Goal: Transaction & Acquisition: Download file/media

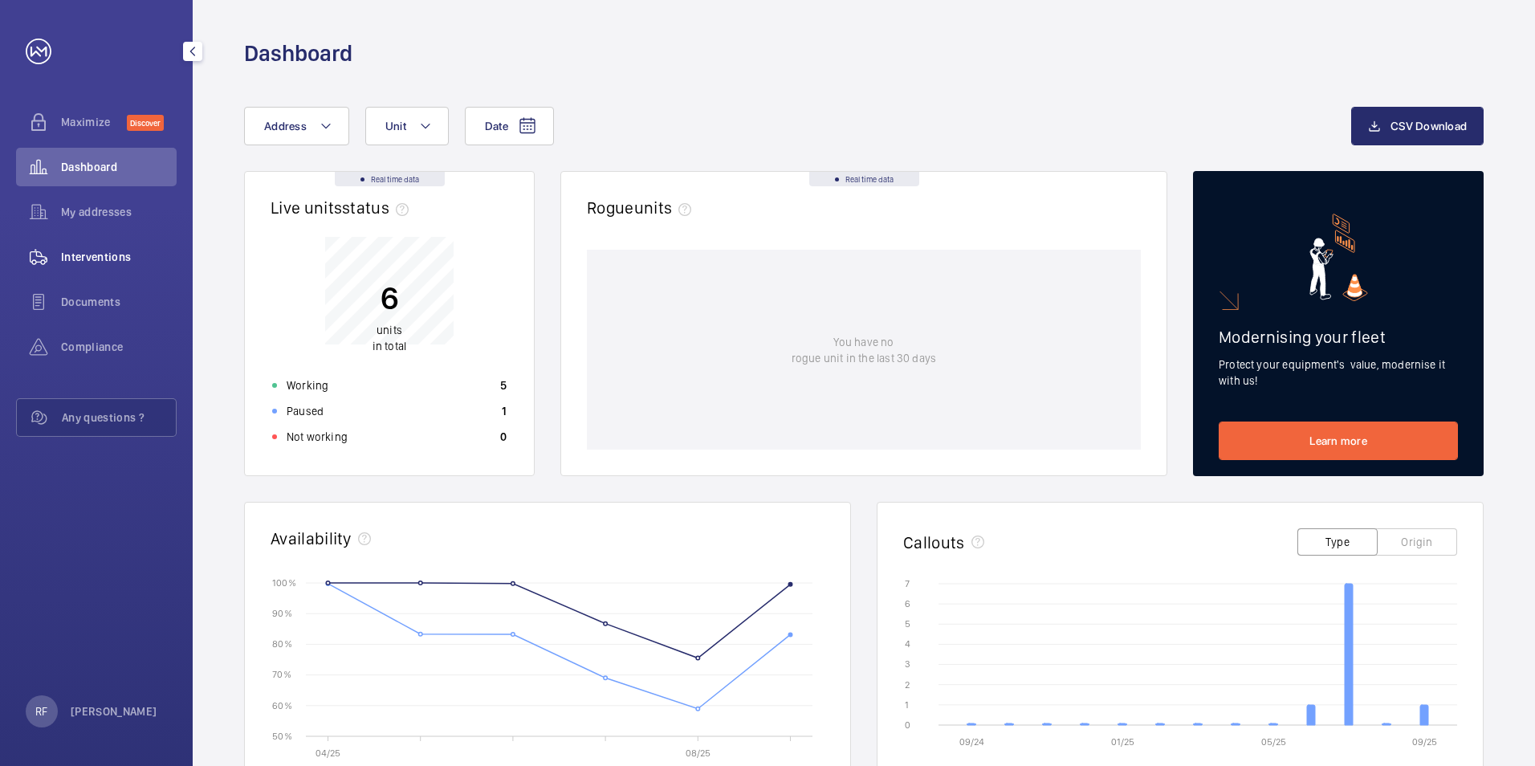
click at [77, 256] on span "Interventions" at bounding box center [119, 257] width 116 height 16
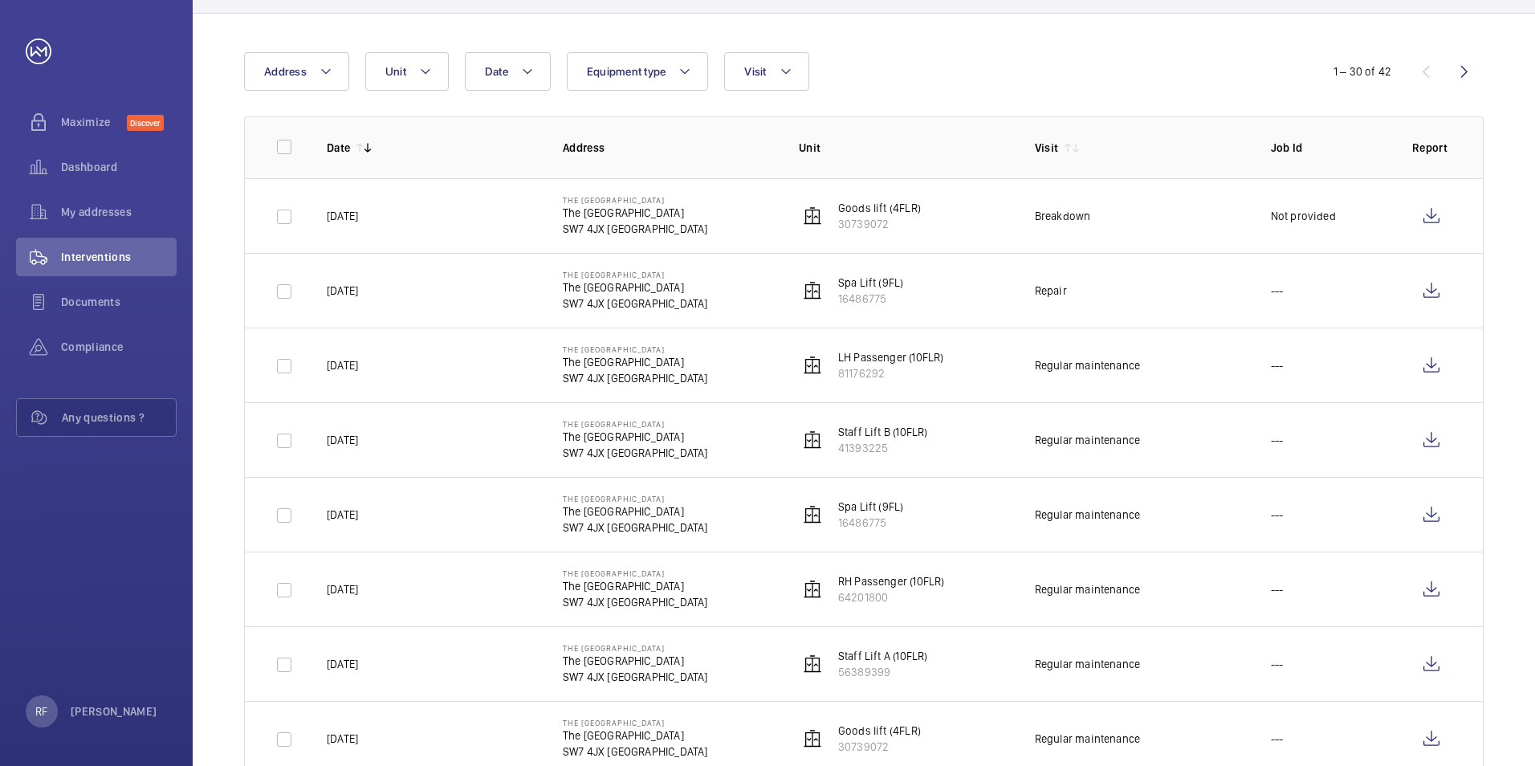
scroll to position [161, 0]
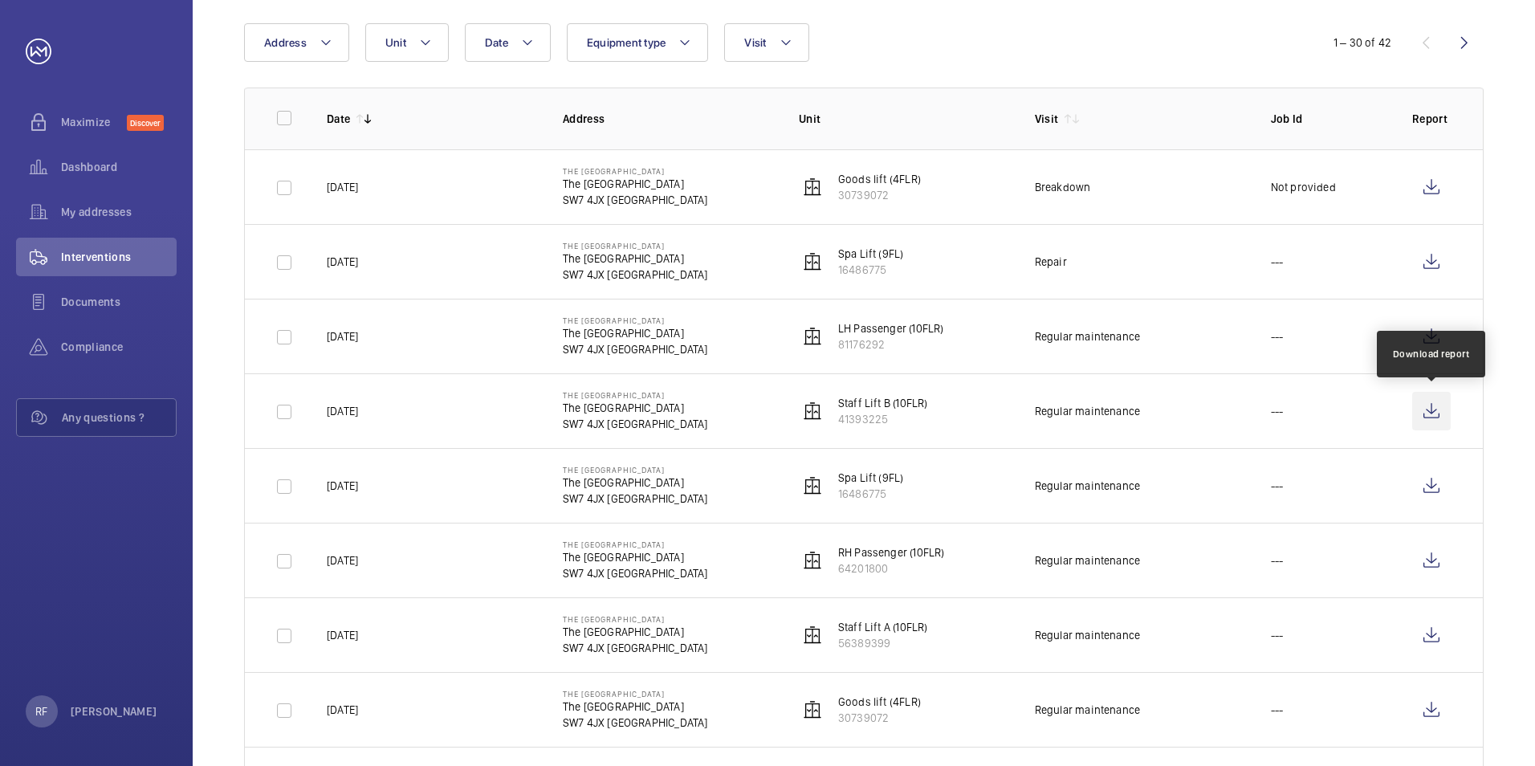
click at [1427, 409] on wm-front-icon-button at bounding box center [1431, 411] width 39 height 39
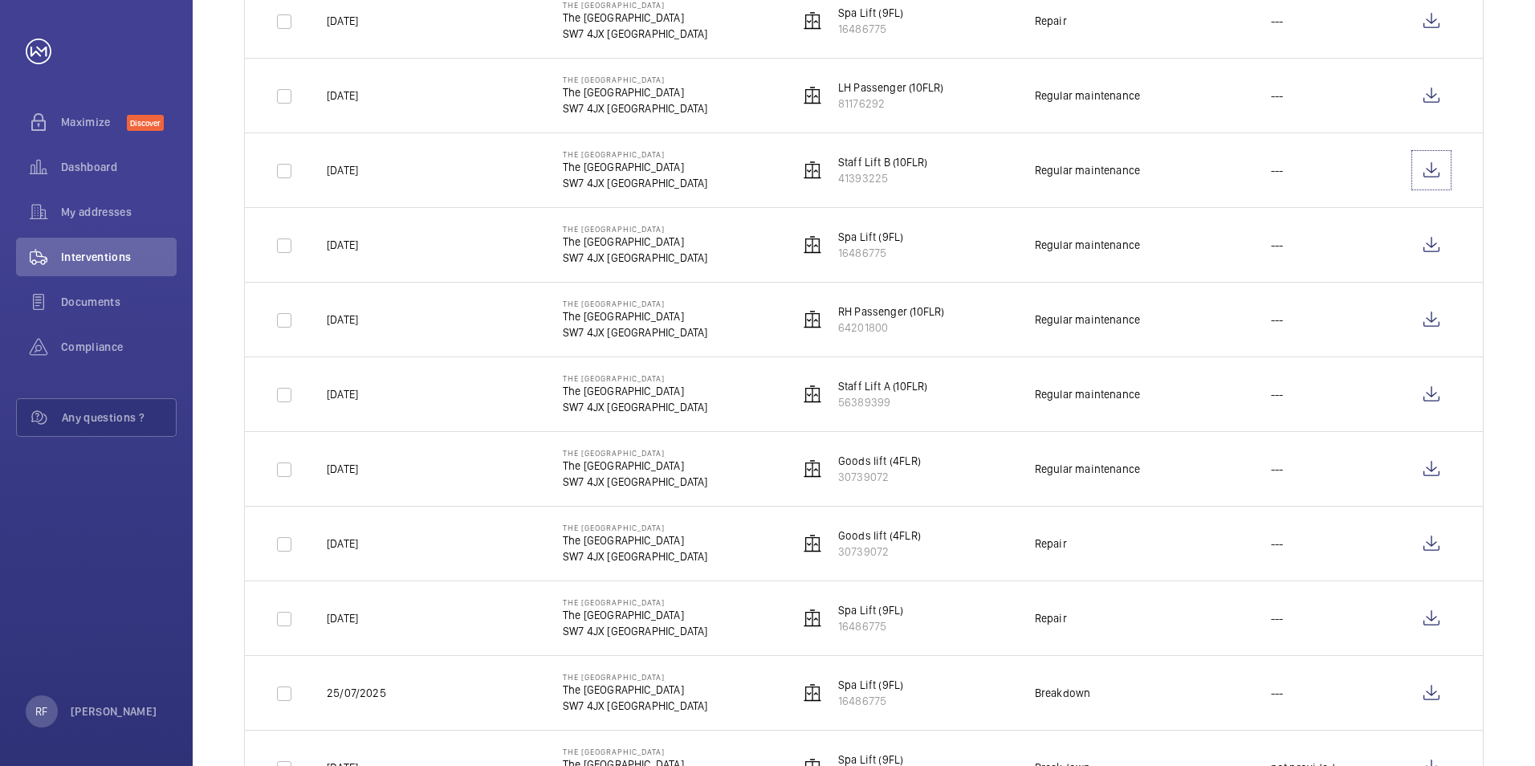
scroll to position [0, 0]
